Goal: Task Accomplishment & Management: Use online tool/utility

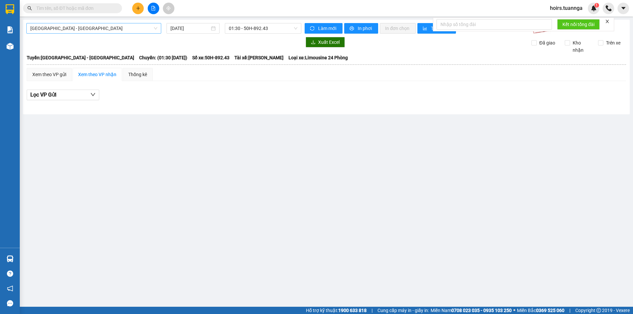
click at [121, 28] on span "Sài Gòn - Rạch Giá" at bounding box center [93, 28] width 127 height 10
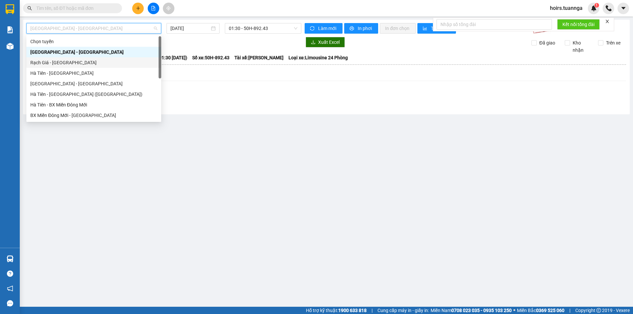
click at [80, 64] on div "Rạch Giá - Sài Gòn" at bounding box center [93, 62] width 127 height 7
type input "14/10/2025"
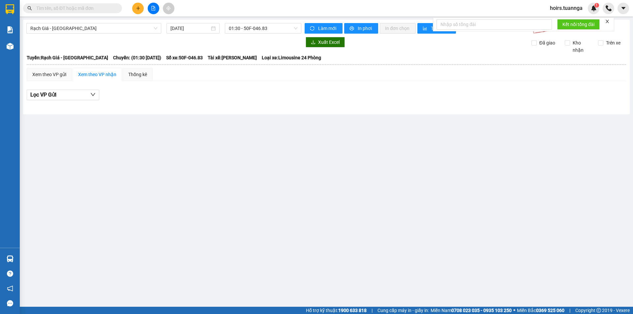
click at [214, 112] on div "Rạch Giá - Sài Gòn 14/10/2025 01:30 - 50F-046.83 Làm mới In phơi In đơn chọn Th…" at bounding box center [326, 67] width 606 height 95
click at [286, 28] on span "01:30 - 50F-046.83" at bounding box center [263, 28] width 69 height 10
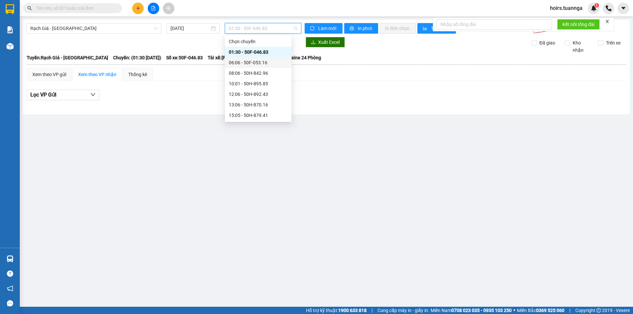
scroll to position [53, 0]
click at [263, 71] on div "17:00 - 50H-891.01" at bounding box center [258, 73] width 59 height 7
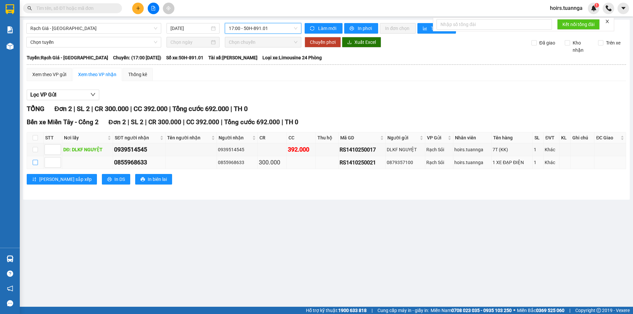
click at [35, 163] on input "checkbox" at bounding box center [35, 162] width 5 height 5
checkbox input "true"
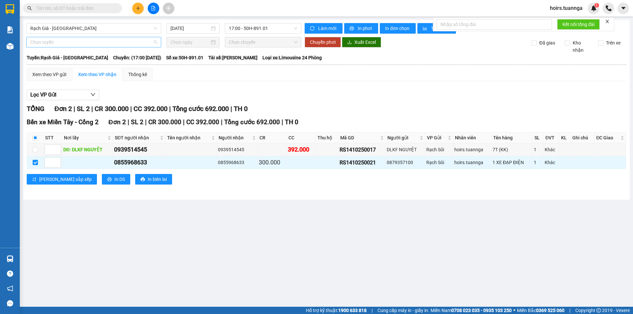
click at [57, 45] on span "Chọn tuyến" at bounding box center [93, 42] width 127 height 10
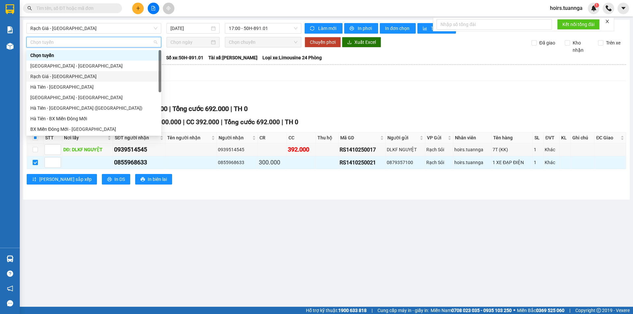
click at [63, 74] on div "Rạch Giá - Sài Gòn" at bounding box center [93, 76] width 127 height 7
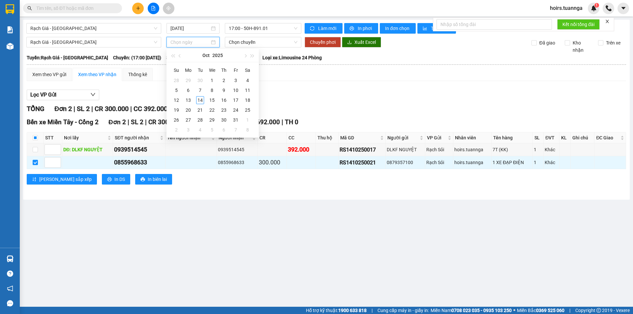
click at [188, 40] on input at bounding box center [189, 42] width 39 height 7
type input "15/10/2025"
click at [210, 100] on div "15" at bounding box center [212, 100] width 8 height 8
type input "15/10/2025"
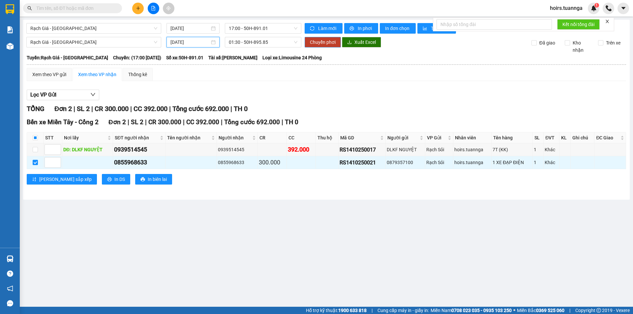
click at [330, 45] on span "Chuyển phơi" at bounding box center [323, 42] width 26 height 7
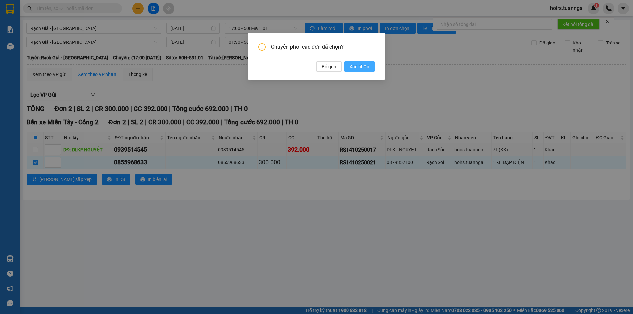
click at [362, 66] on span "Xác nhận" at bounding box center [359, 66] width 20 height 7
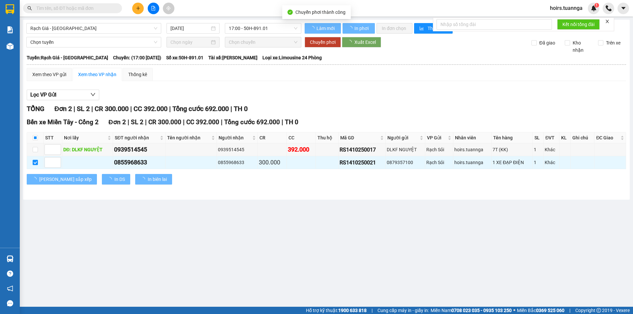
checkbox input "true"
type input "15/10/2025"
checkbox input "false"
